Goal: Use online tool/utility: Utilize a website feature to perform a specific function

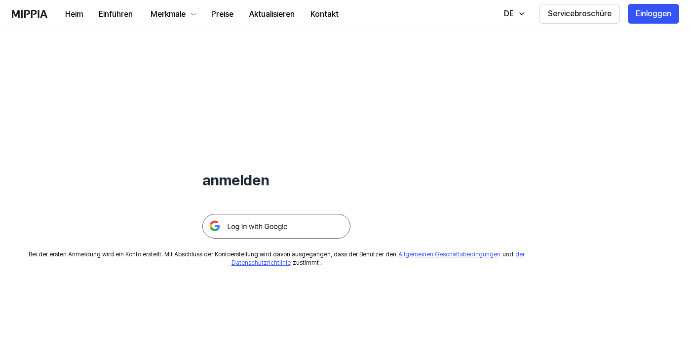
click at [252, 226] on img at bounding box center [276, 226] width 148 height 25
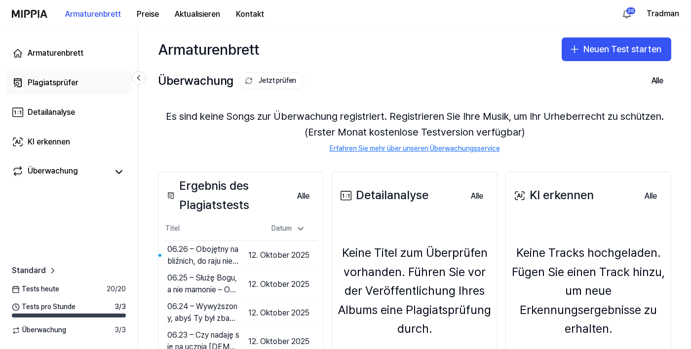
click at [43, 87] on font "Plagiatsprüfer" at bounding box center [53, 82] width 51 height 9
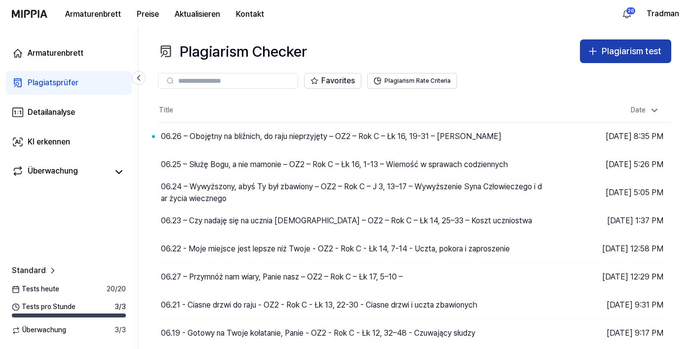
click at [587, 54] on icon "button" at bounding box center [593, 51] width 12 height 12
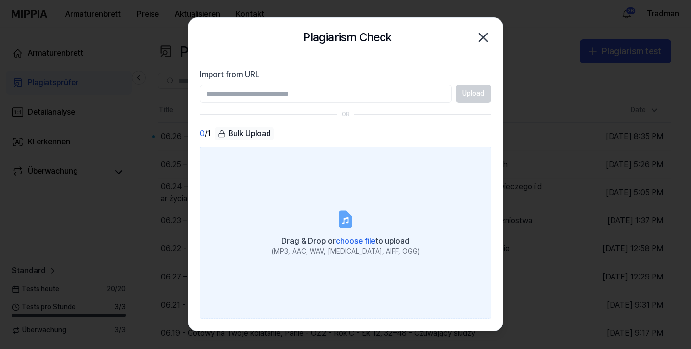
click at [359, 246] on span "choose file" at bounding box center [354, 240] width 39 height 9
click at [0, 0] on input "Drag & Drop or choose file to upload (MP3, AAC, WAV, FLAC, AIFF, OGG)" at bounding box center [0, 0] width 0 height 0
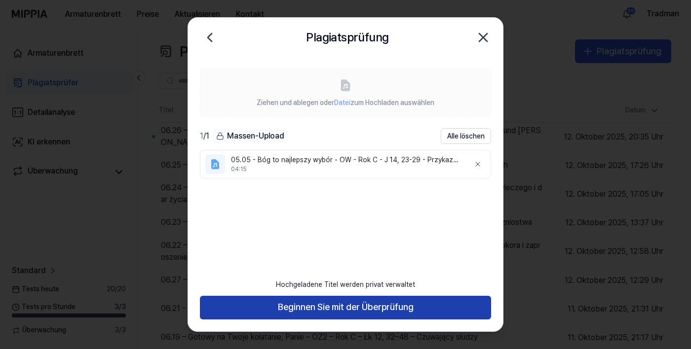
click at [251, 320] on button "Beginnen Sie mit der Überprüfung" at bounding box center [345, 308] width 291 height 24
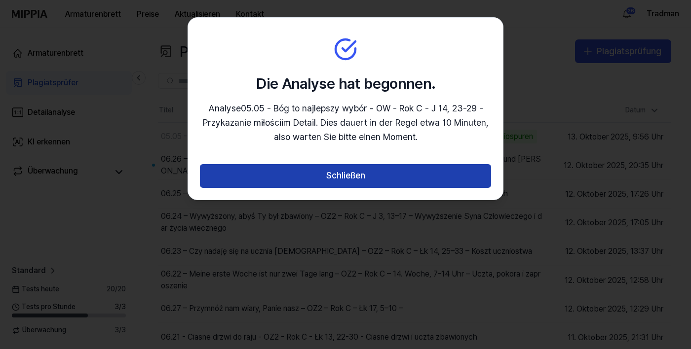
click at [303, 176] on button "Schließen" at bounding box center [345, 176] width 291 height 24
